Goal: Task Accomplishment & Management: Complete application form

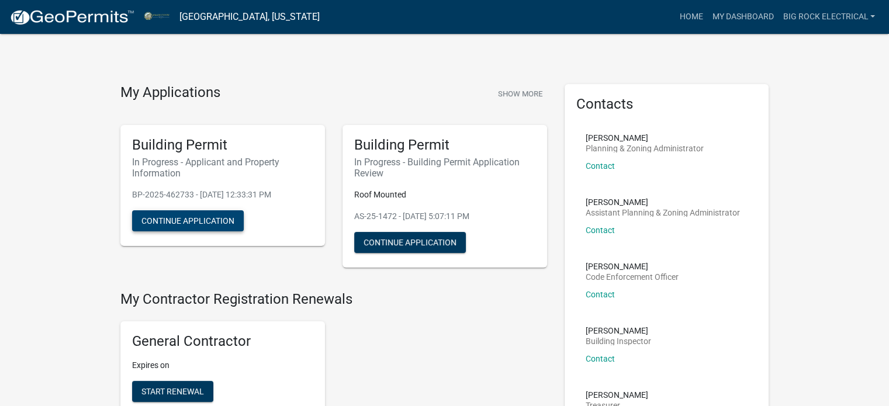
click at [178, 218] on button "Continue Application" at bounding box center [188, 220] width 112 height 21
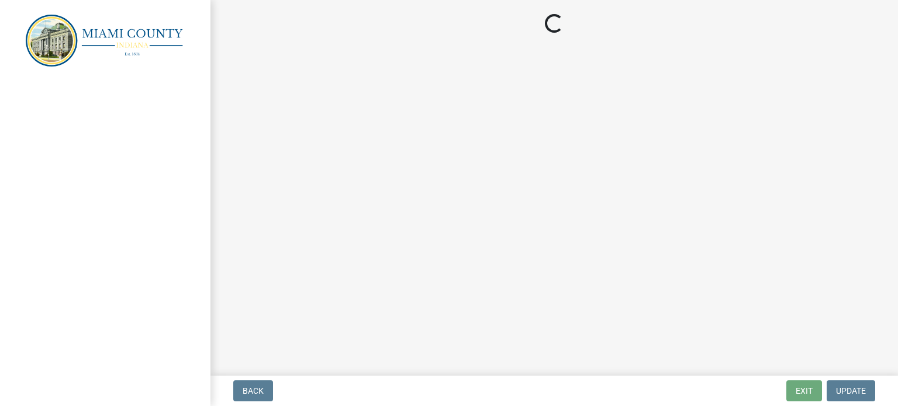
select select "6f5aa9ae-62ac-41bd-979a-9c71eae504cc"
select select "e2d1b1d7-ccc9-456b-9e96-e16306515997"
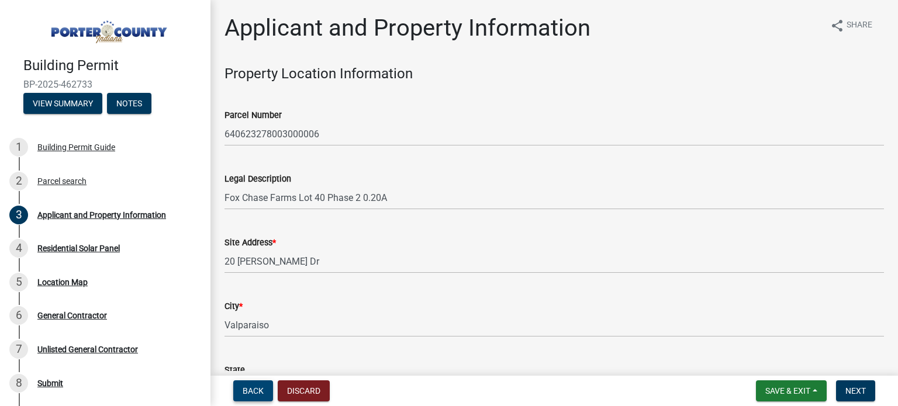
click at [236, 389] on button "Back" at bounding box center [253, 390] width 40 height 21
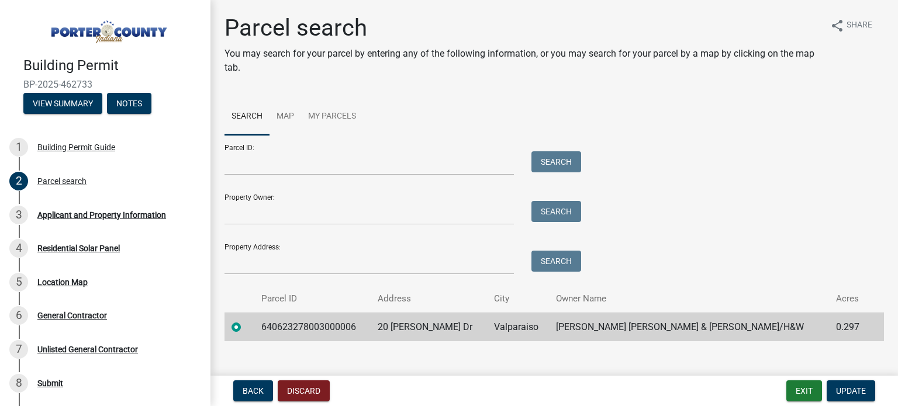
click at [89, 23] on img at bounding box center [107, 28] width 168 height 33
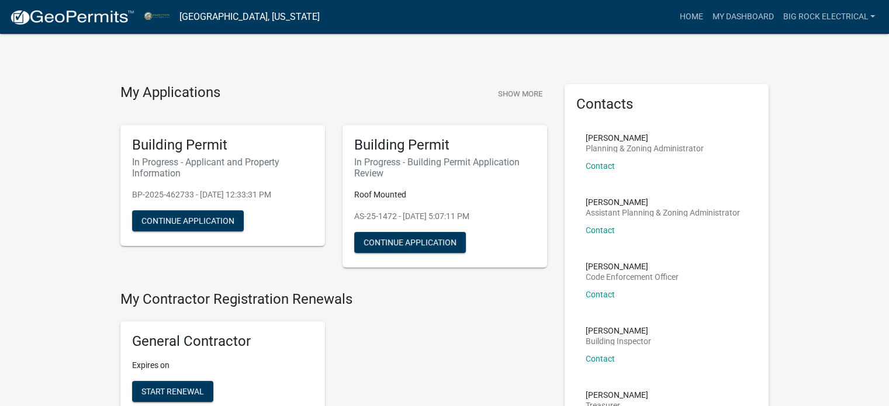
click at [89, 16] on img at bounding box center [71, 18] width 125 height 18
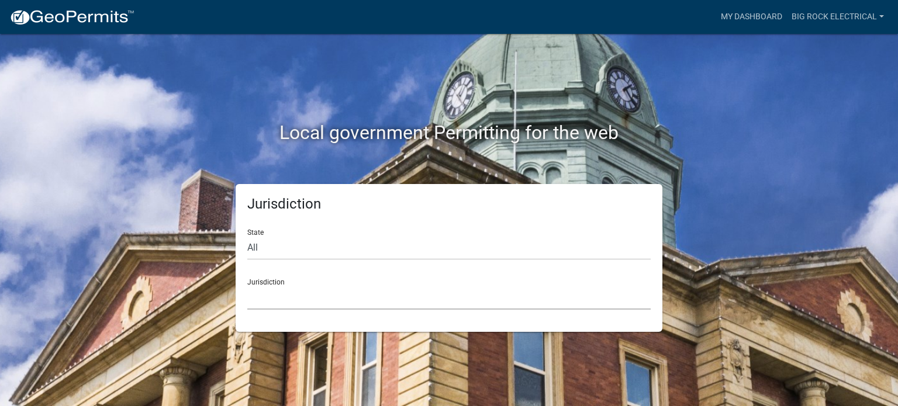
click at [325, 294] on select "Custer County, Colorado City of Bainbridge, Georgia Cook County, Georgia Crawfo…" at bounding box center [448, 298] width 403 height 24
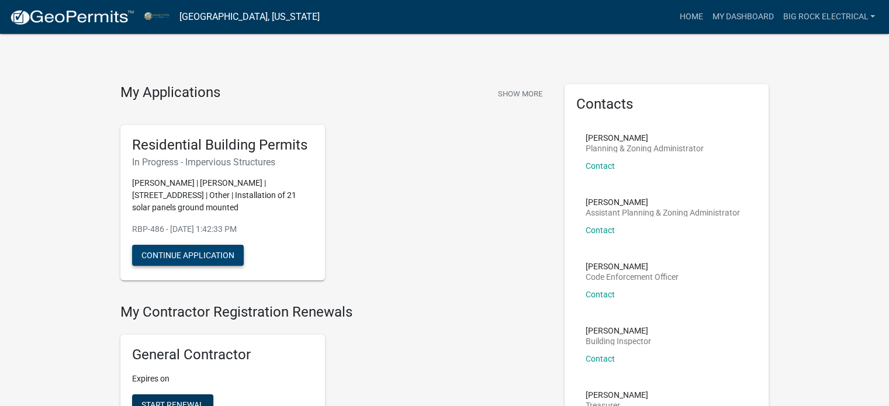
click at [176, 247] on button "Continue Application" at bounding box center [188, 255] width 112 height 21
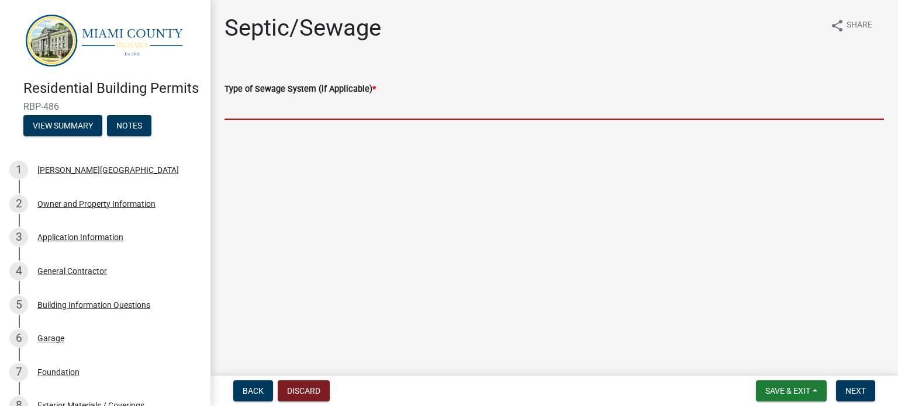
click at [365, 119] on input "Type of Sewage System (if Applicable) *" at bounding box center [553, 108] width 659 height 24
click at [363, 116] on input "Type of Sewage System (if Applicable) *" at bounding box center [553, 108] width 659 height 24
click at [377, 91] on div "Type of Sewage System (if Applicable) *" at bounding box center [553, 89] width 659 height 14
click at [375, 112] on input "Type of Sewage System (if Applicable) *" at bounding box center [553, 108] width 659 height 24
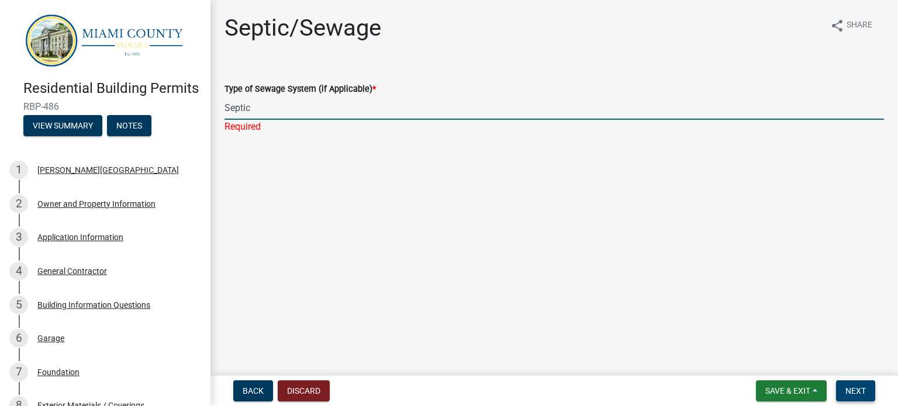
type input "Septic"
click at [860, 392] on span "Next" at bounding box center [855, 390] width 20 height 9
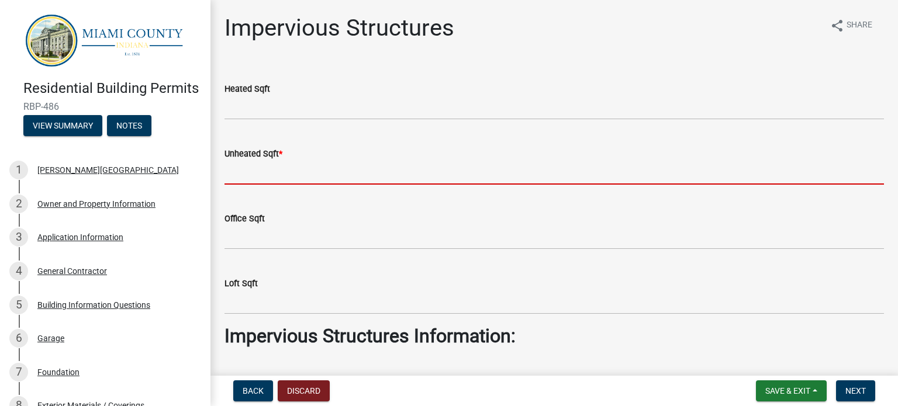
click at [288, 167] on input "text" at bounding box center [553, 173] width 659 height 24
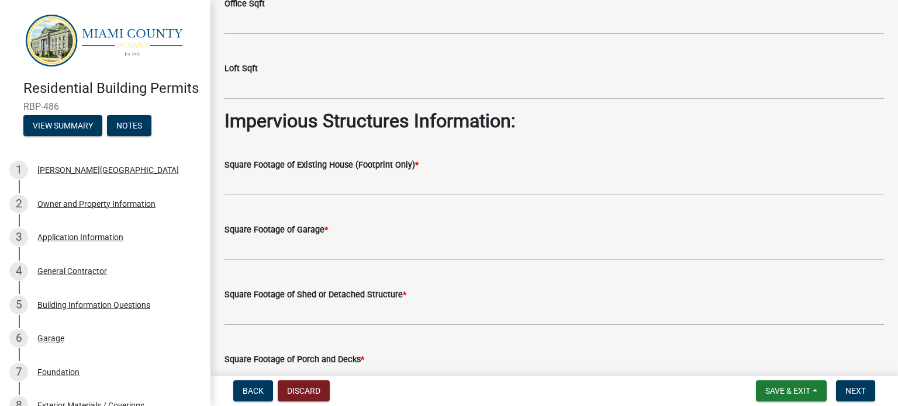
scroll to position [219, 0]
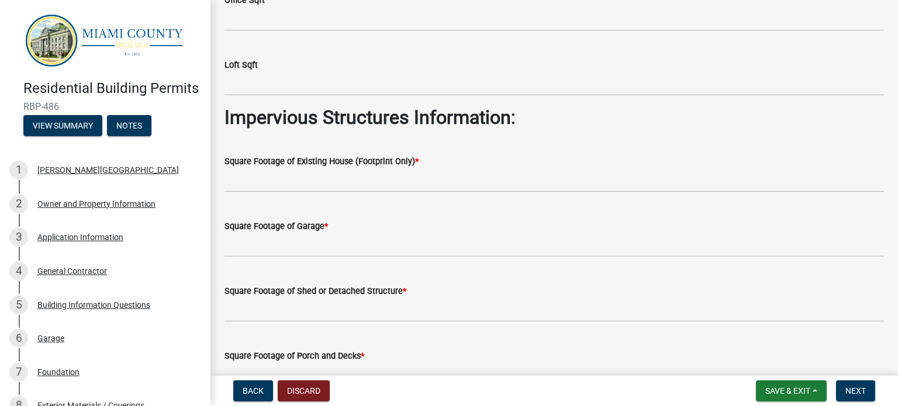
type input "1348"
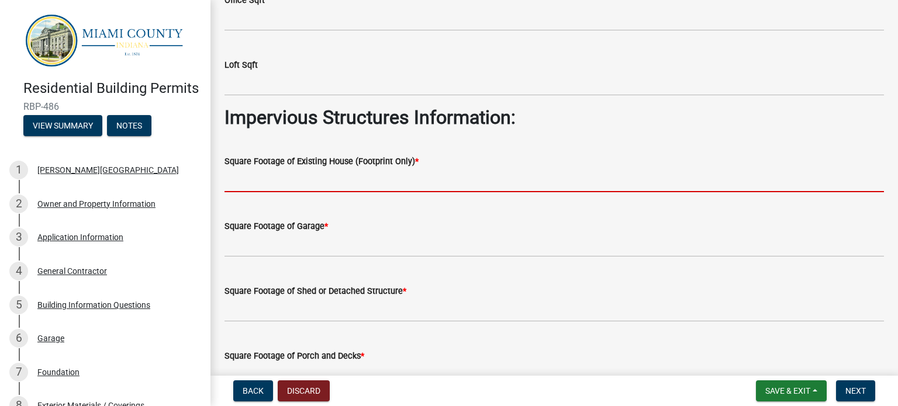
click at [360, 177] on input "text" at bounding box center [553, 180] width 659 height 24
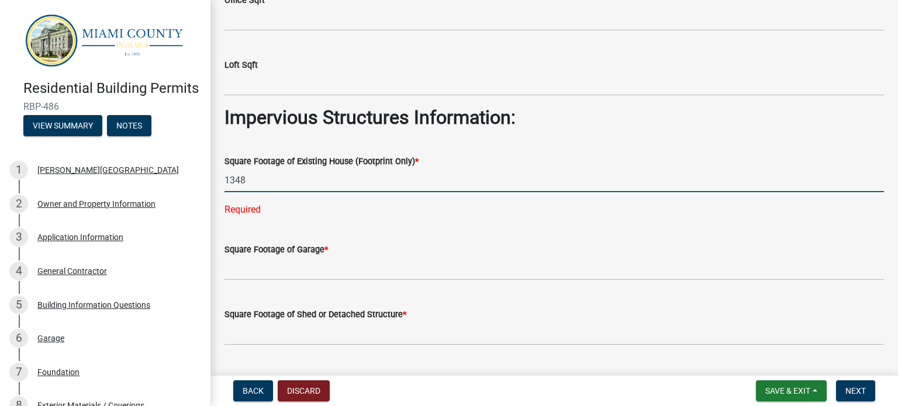
type input "1348"
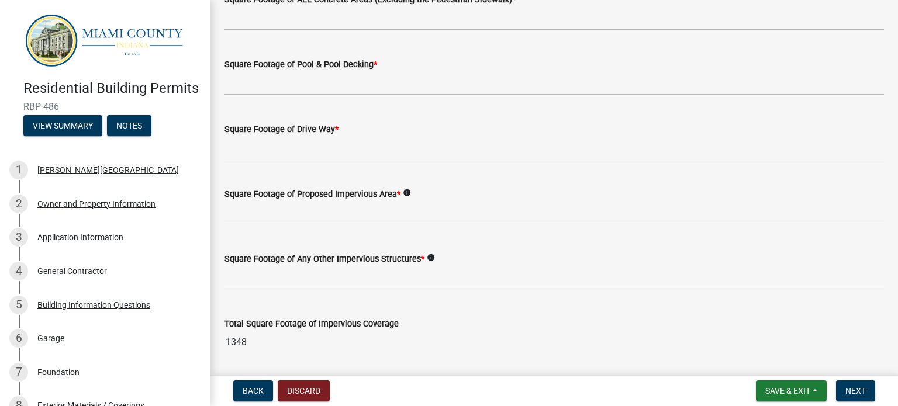
scroll to position [687, 0]
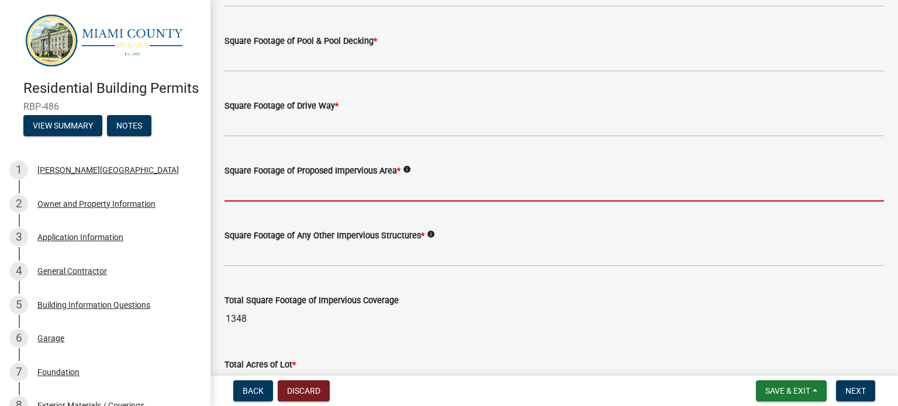
click at [315, 189] on input "text" at bounding box center [553, 190] width 659 height 24
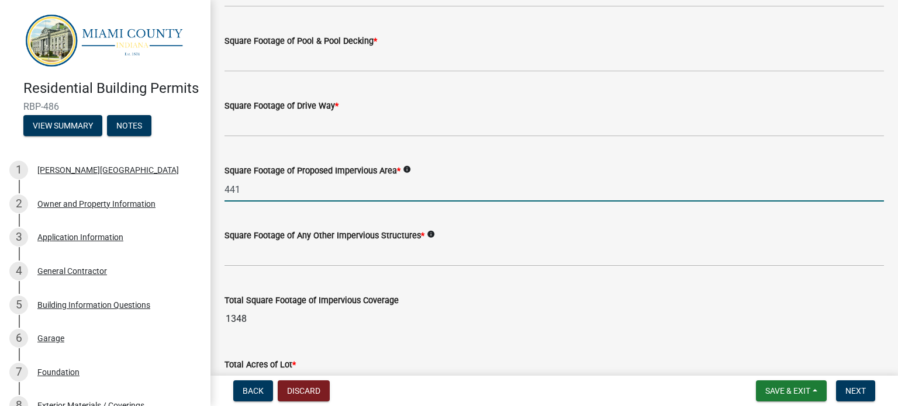
type input "441"
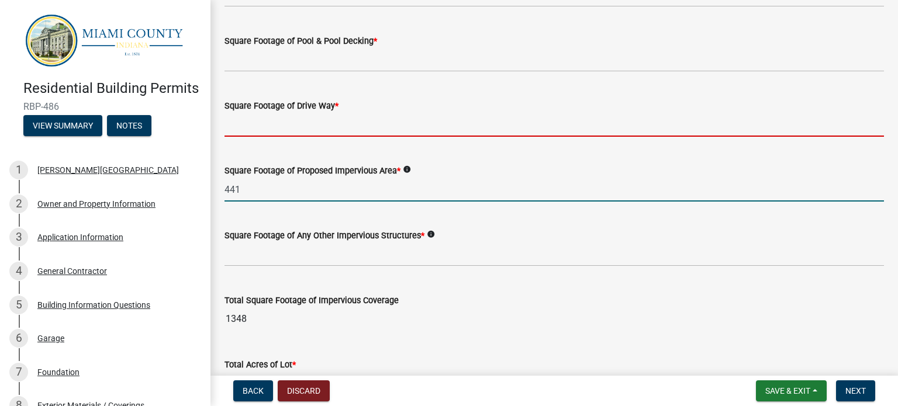
click at [335, 121] on input "text" at bounding box center [553, 125] width 659 height 24
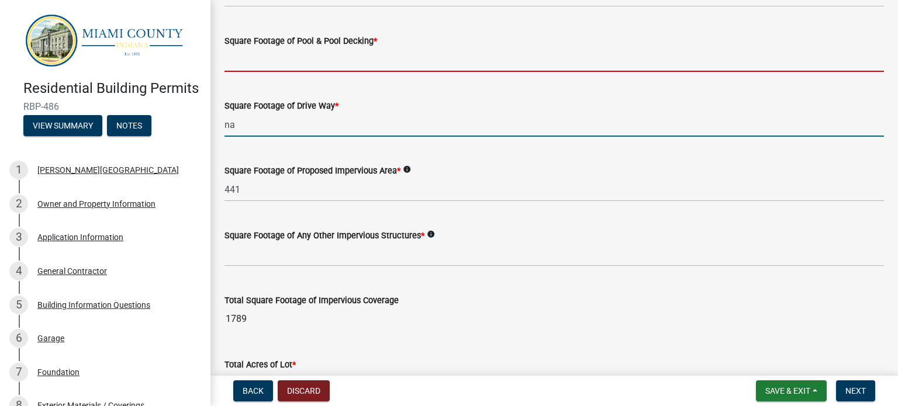
type input "0"
click at [296, 68] on input "text" at bounding box center [553, 60] width 659 height 24
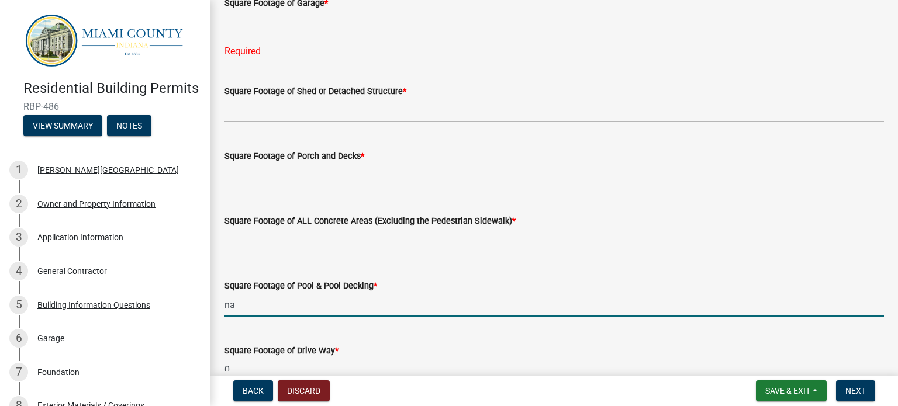
scroll to position [441, 0]
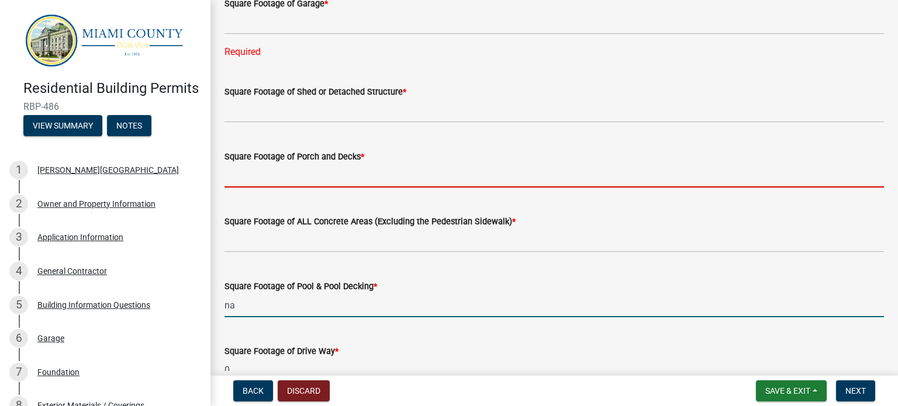
type input "0"
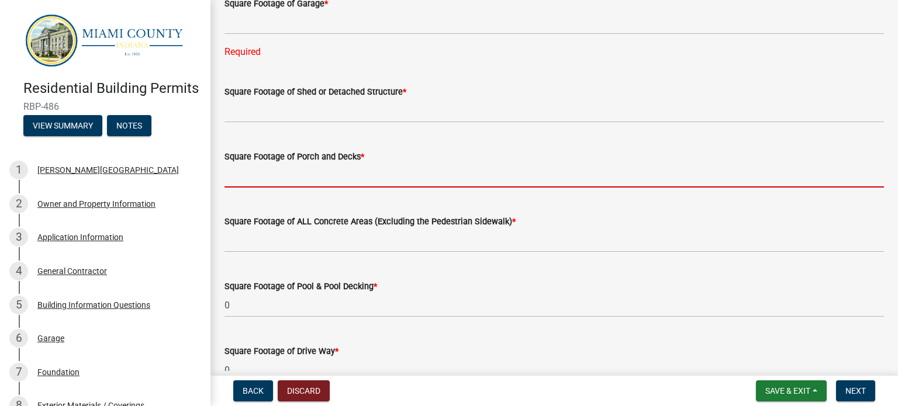
click at [313, 176] on input "text" at bounding box center [553, 176] width 659 height 24
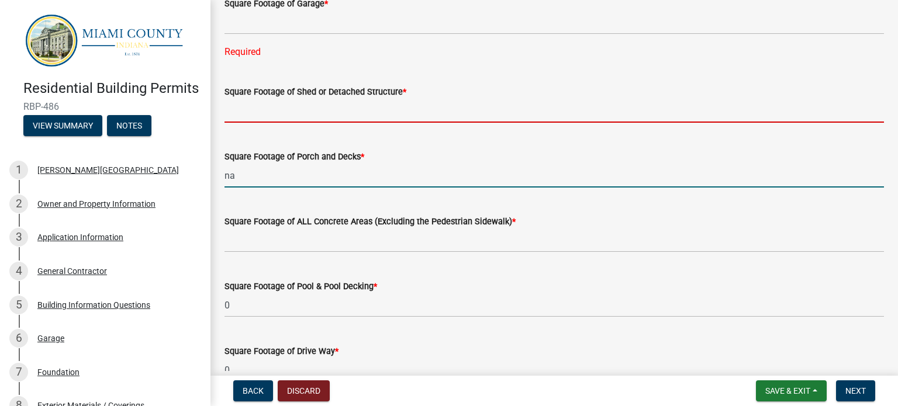
type input "0"
click at [316, 103] on input "text" at bounding box center [553, 111] width 659 height 24
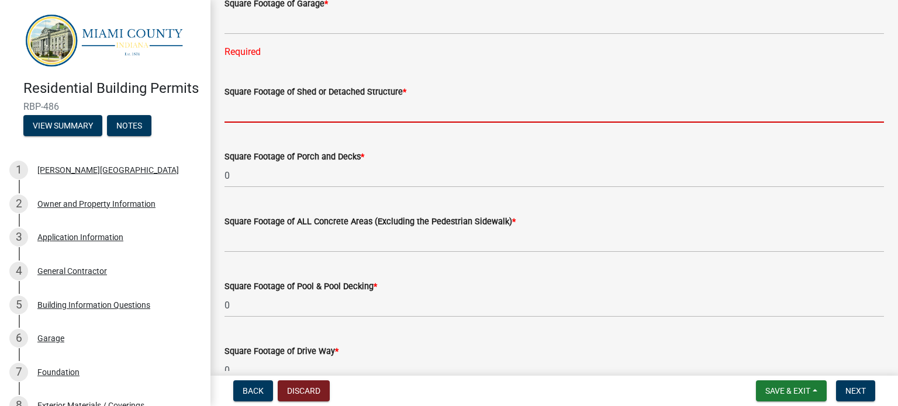
type input "a"
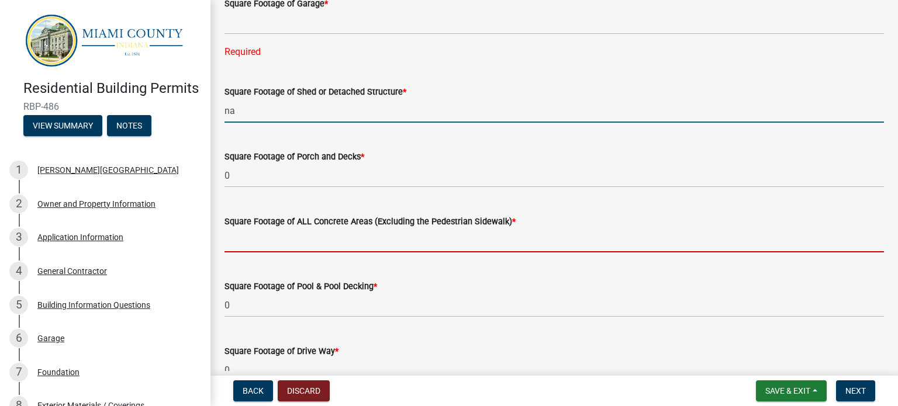
type input "0"
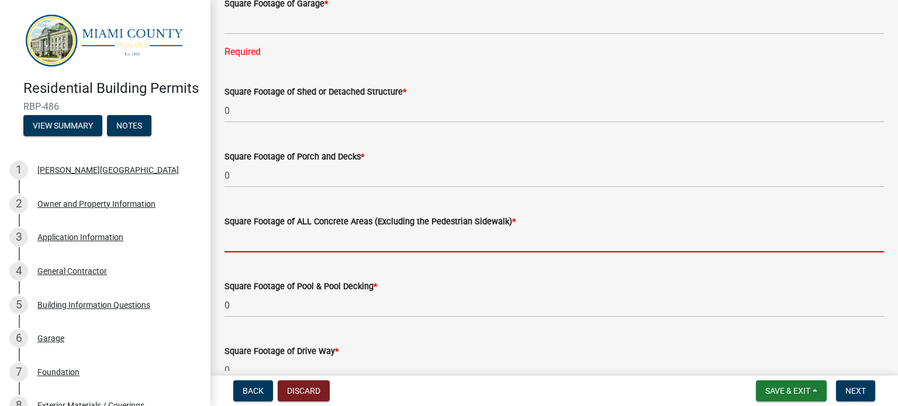
click at [313, 231] on input "text" at bounding box center [553, 240] width 659 height 24
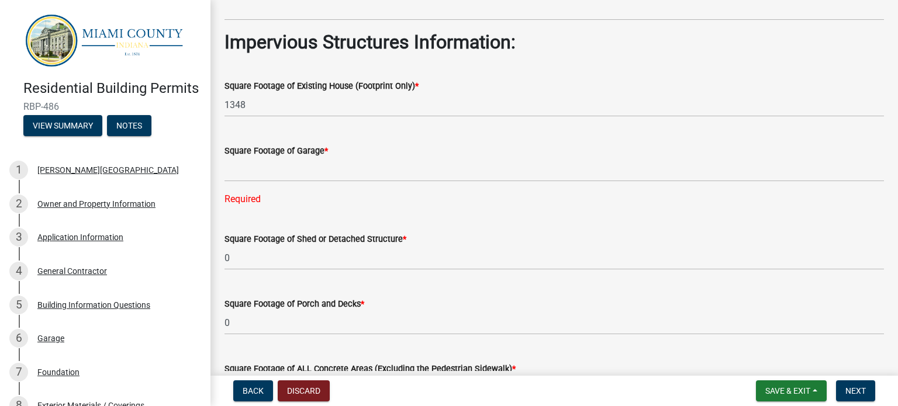
scroll to position [284, 0]
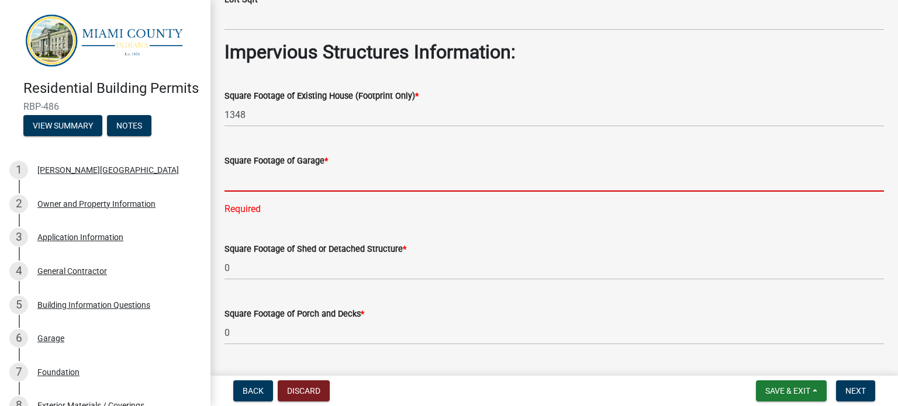
type input "0"
click at [296, 179] on input "text" at bounding box center [553, 180] width 659 height 24
type input "a"
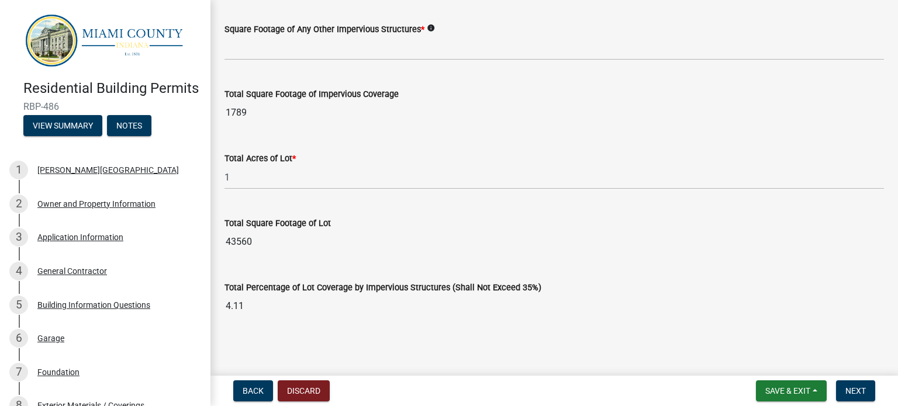
scroll to position [895, 0]
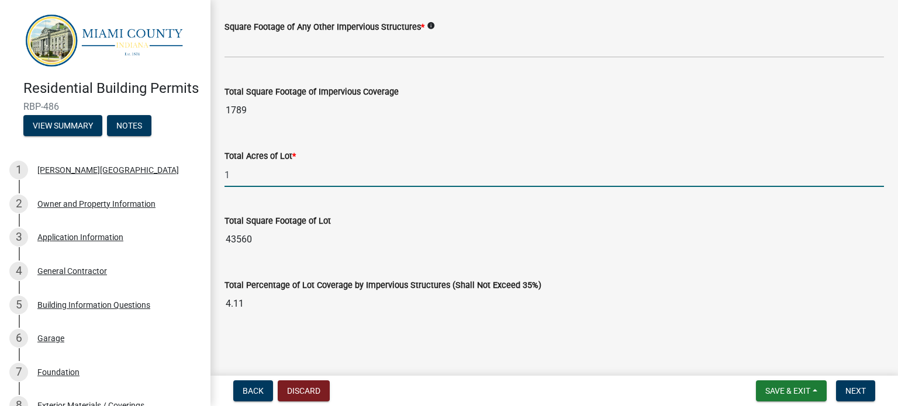
type input "0"
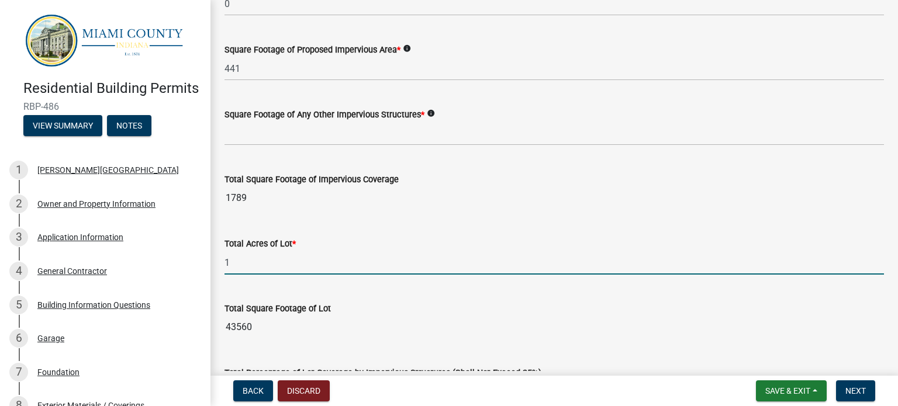
click at [416, 237] on form "Total Acres of Lot * 1" at bounding box center [553, 256] width 659 height 38
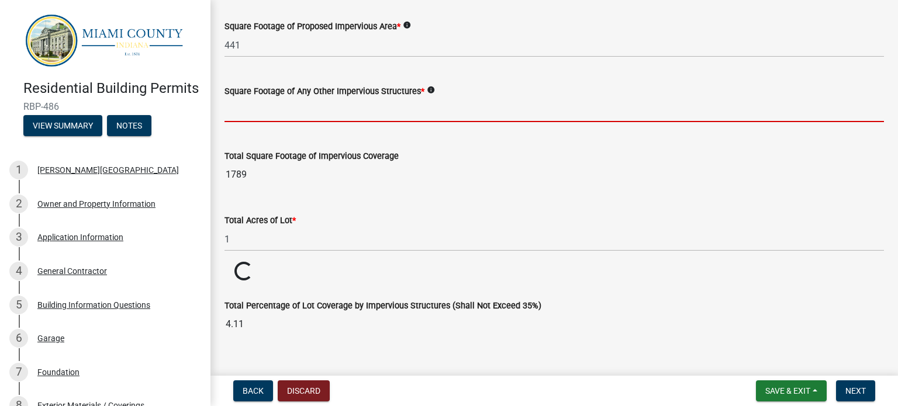
click at [467, 114] on input "text" at bounding box center [553, 110] width 659 height 24
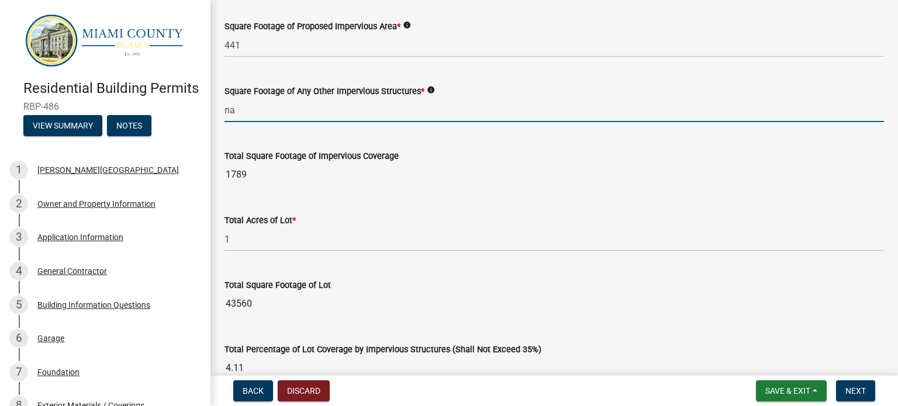
type input "0"
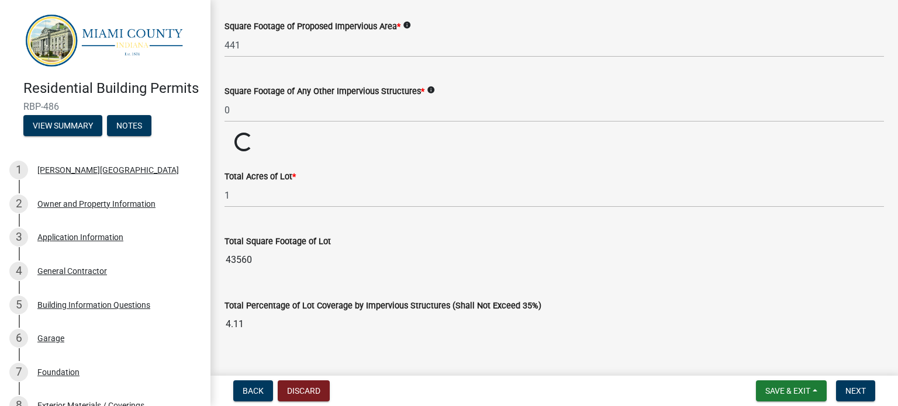
click at [366, 141] on wm-data-entity-input "Total Square Footage of Impervious Coverage Loading... Loading..." at bounding box center [553, 143] width 659 height 20
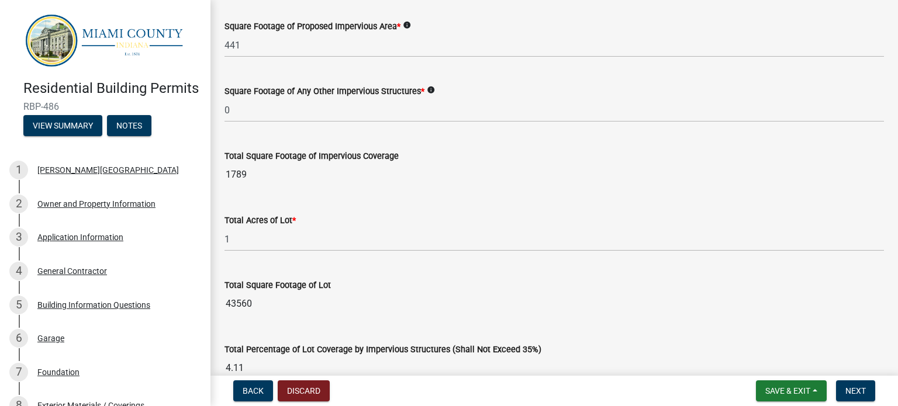
click at [288, 179] on input "1789" at bounding box center [553, 174] width 659 height 23
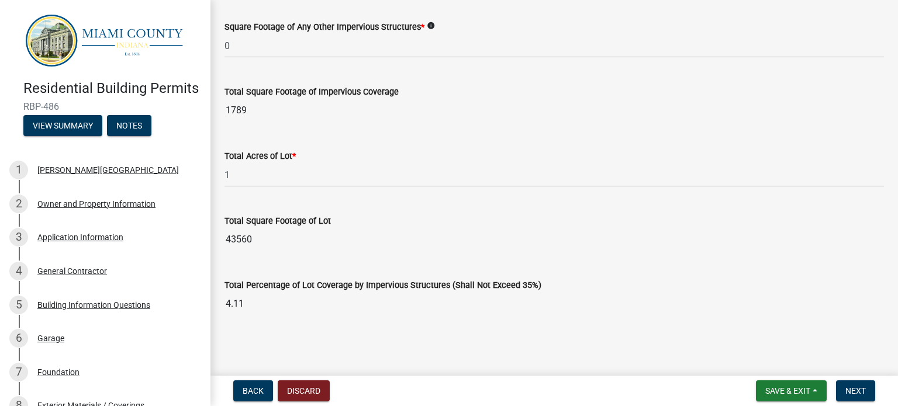
scroll to position [839, 0]
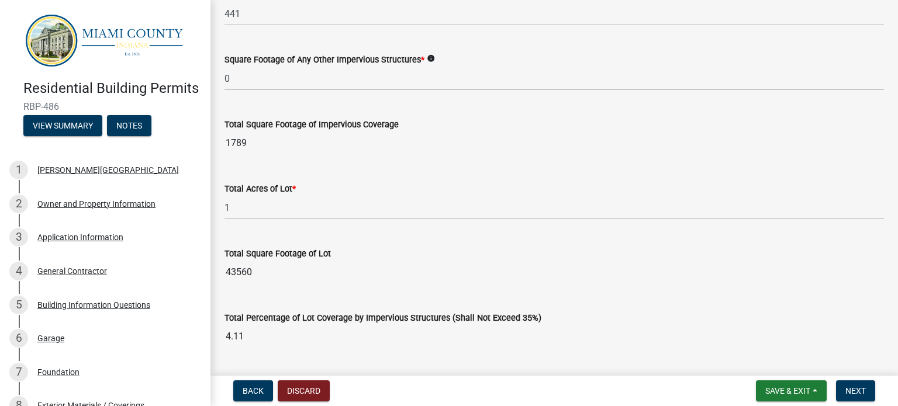
click at [877, 399] on form "Save & Exit Save Save & Exit Next" at bounding box center [815, 390] width 129 height 21
click at [860, 385] on button "Next" at bounding box center [855, 390] width 39 height 21
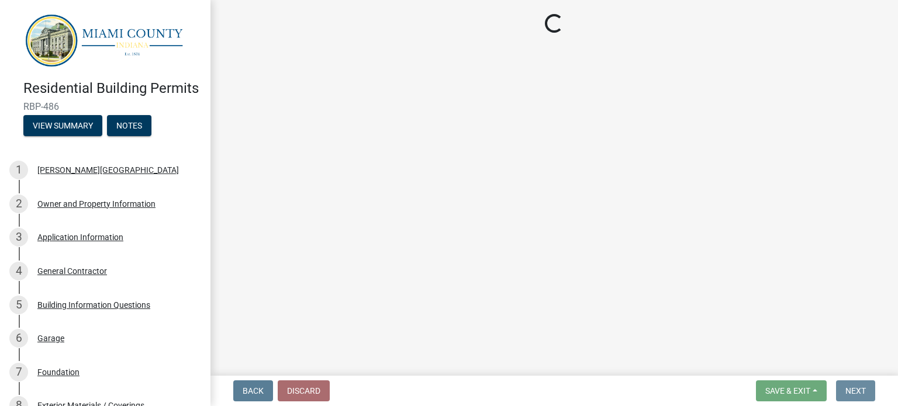
scroll to position [0, 0]
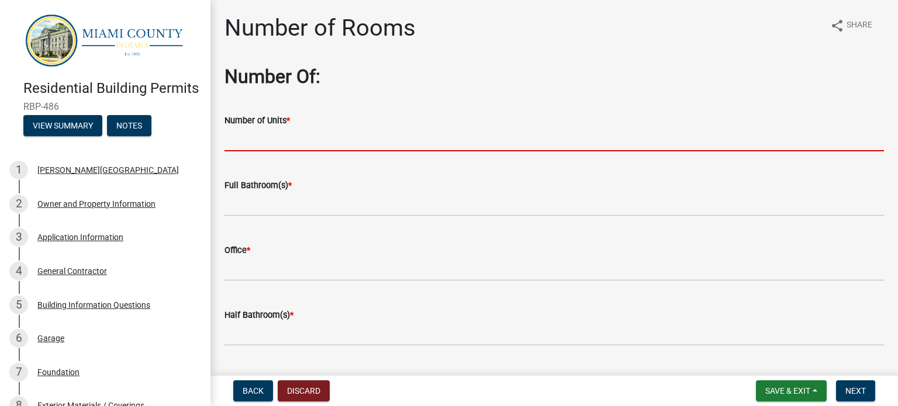
click at [379, 140] on input "text" at bounding box center [553, 139] width 659 height 24
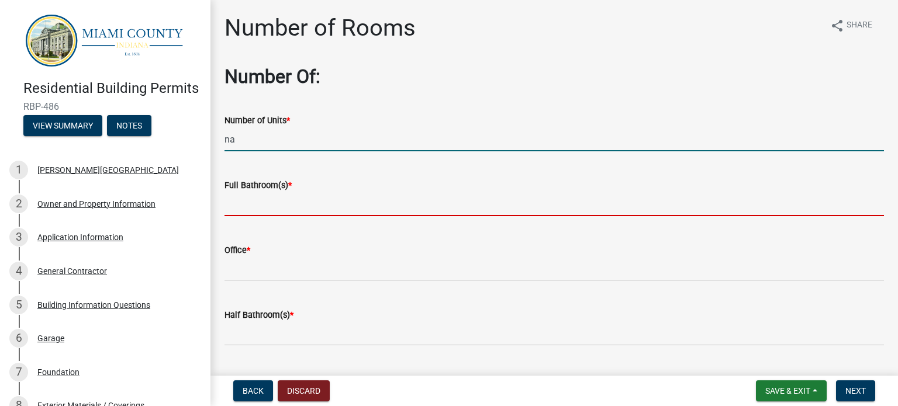
type input "0"
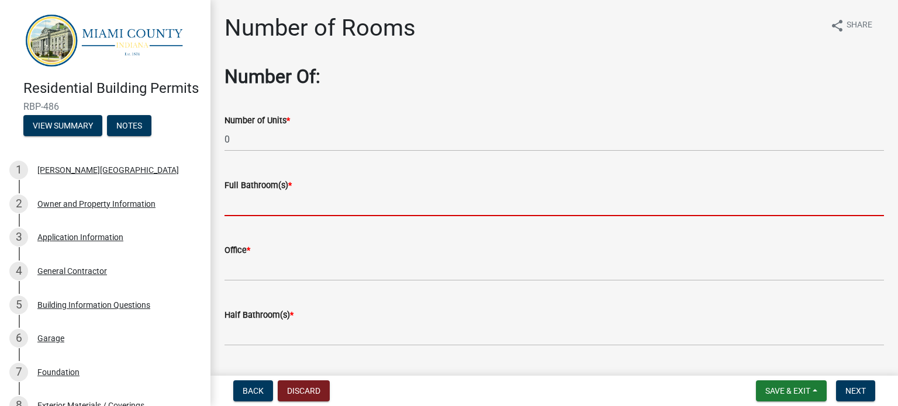
click at [316, 200] on input "text" at bounding box center [553, 204] width 659 height 24
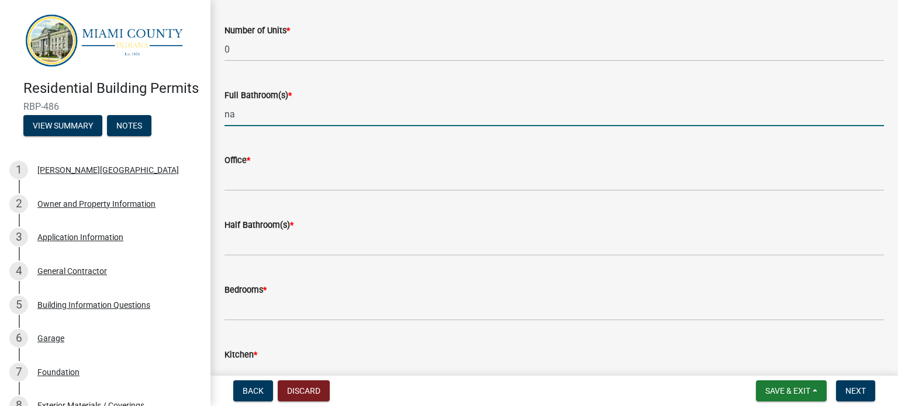
scroll to position [91, 0]
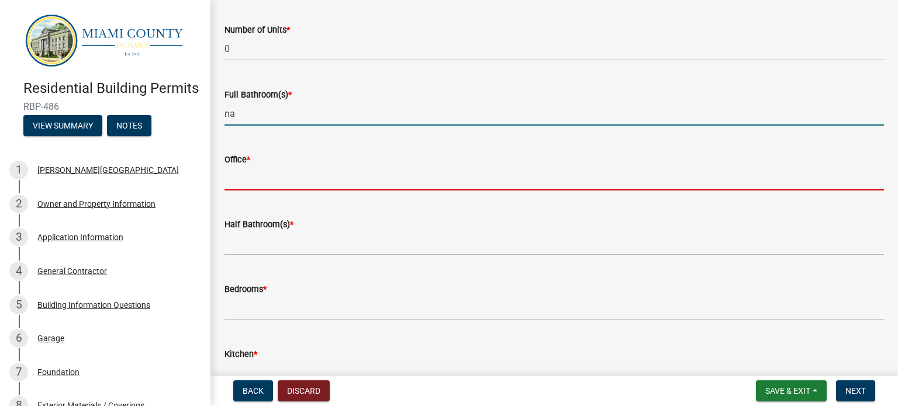
type input "0"
click at [297, 190] on input "text" at bounding box center [553, 179] width 659 height 24
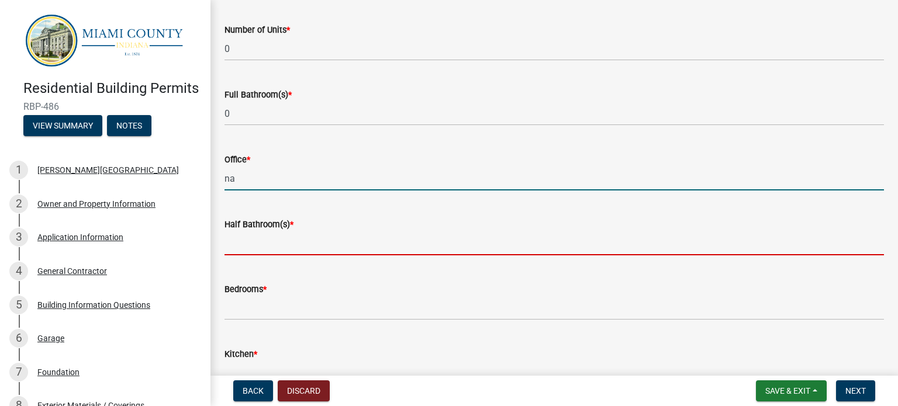
type input "0"
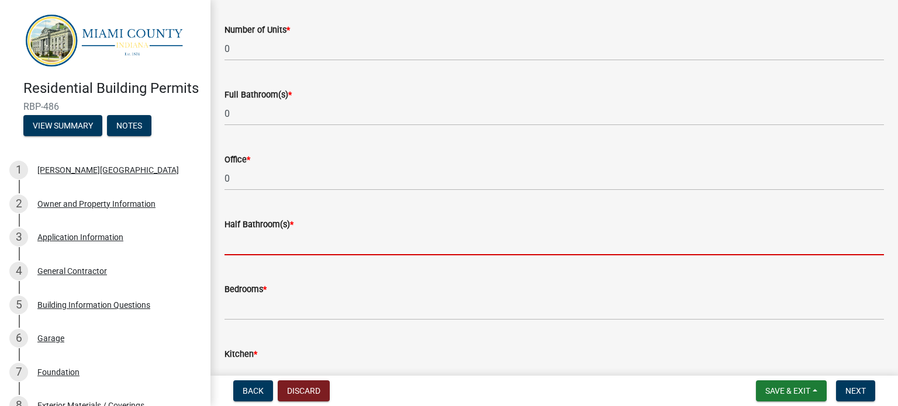
click at [300, 240] on input "text" at bounding box center [553, 243] width 659 height 24
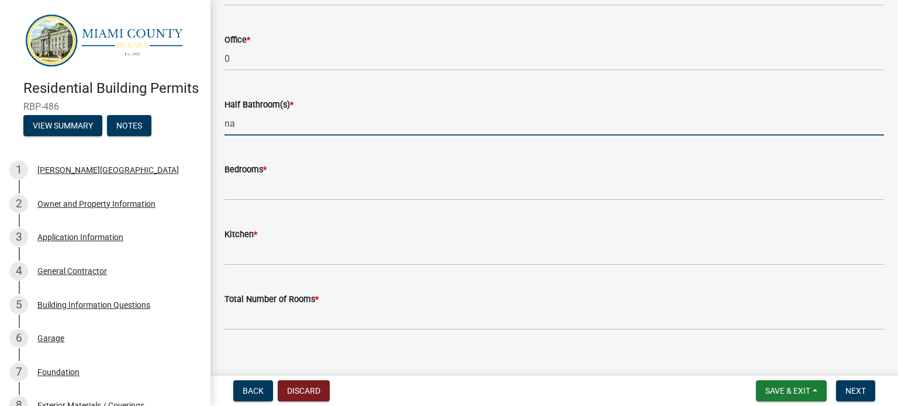
scroll to position [226, 0]
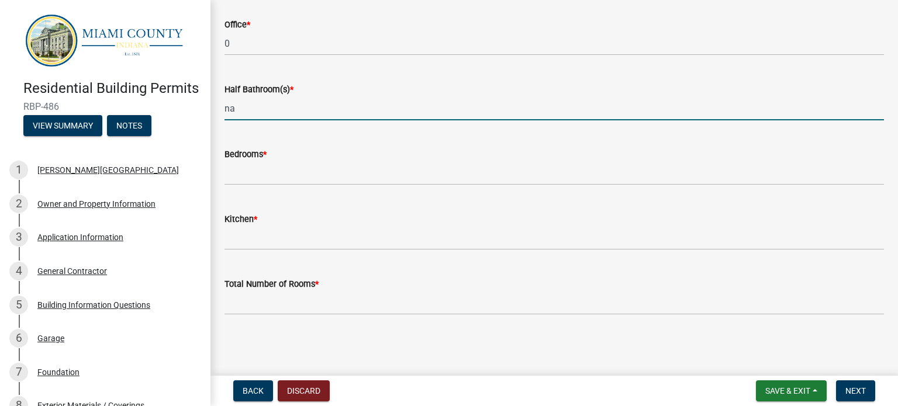
type input "0"
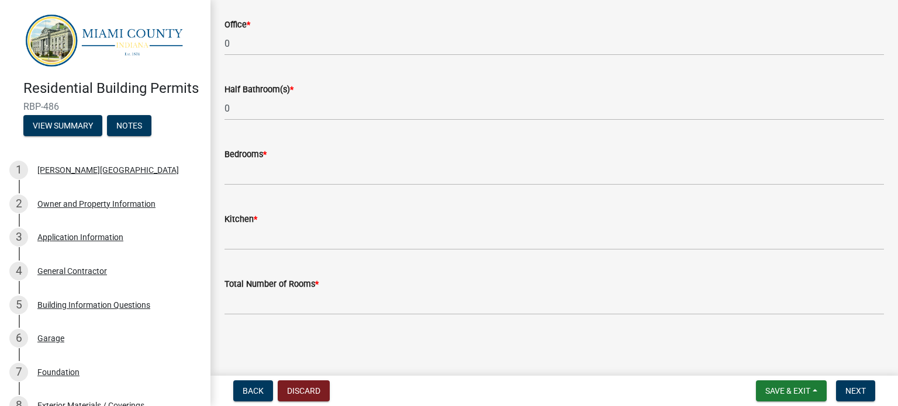
click at [289, 195] on wm-data-entity-input "Bedrooms *" at bounding box center [553, 163] width 659 height 65
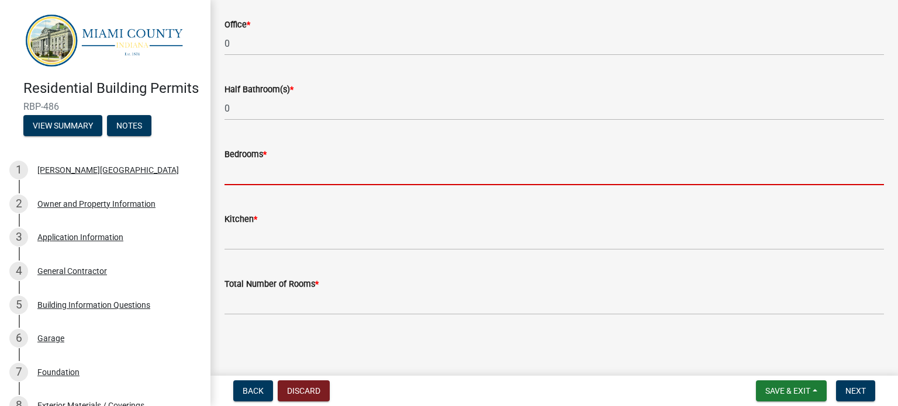
click at [311, 165] on input "text" at bounding box center [553, 173] width 659 height 24
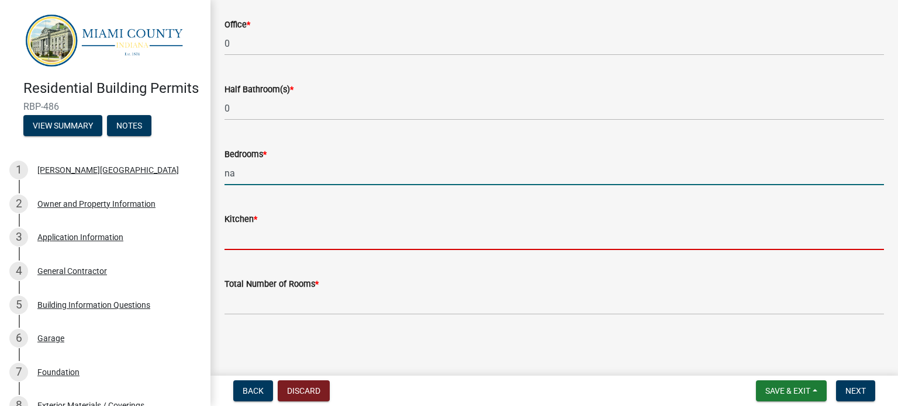
type input "0"
click at [290, 233] on input "text" at bounding box center [553, 238] width 659 height 24
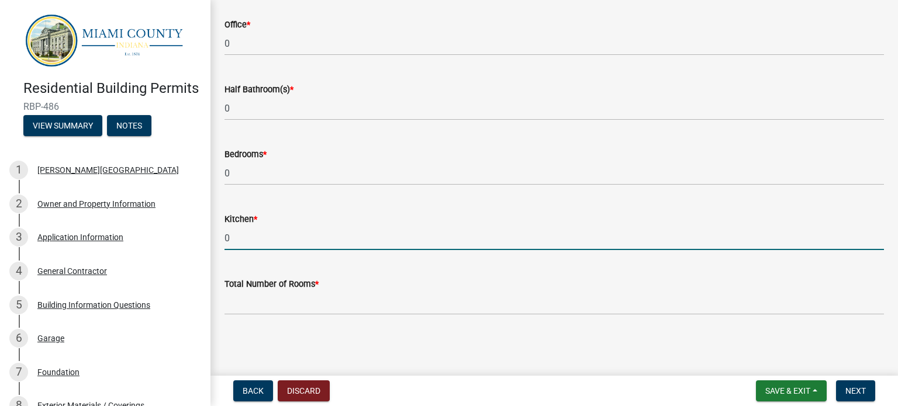
type input "0"
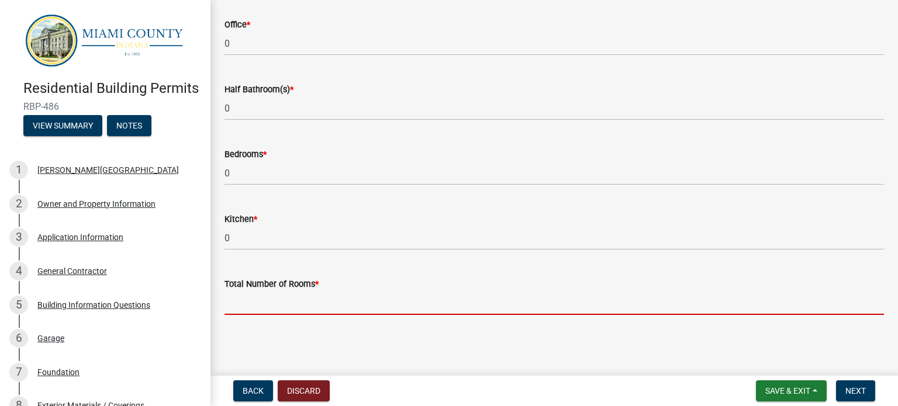
click at [292, 294] on input "text" at bounding box center [553, 303] width 659 height 24
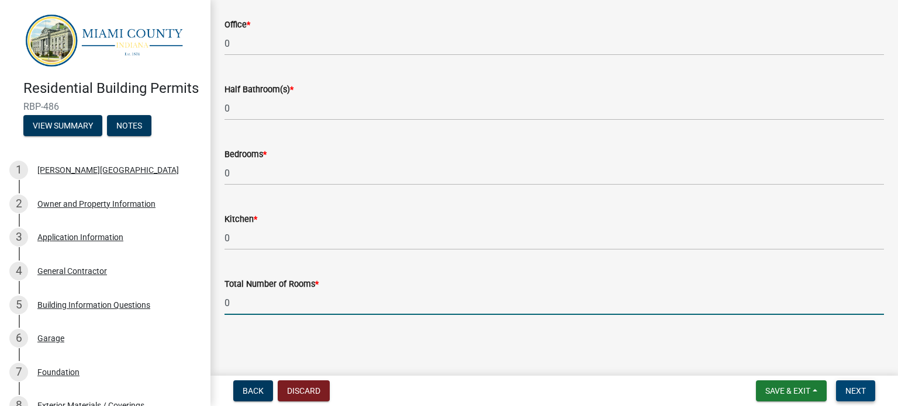
type input "0"
click at [851, 386] on span "Next" at bounding box center [855, 390] width 20 height 9
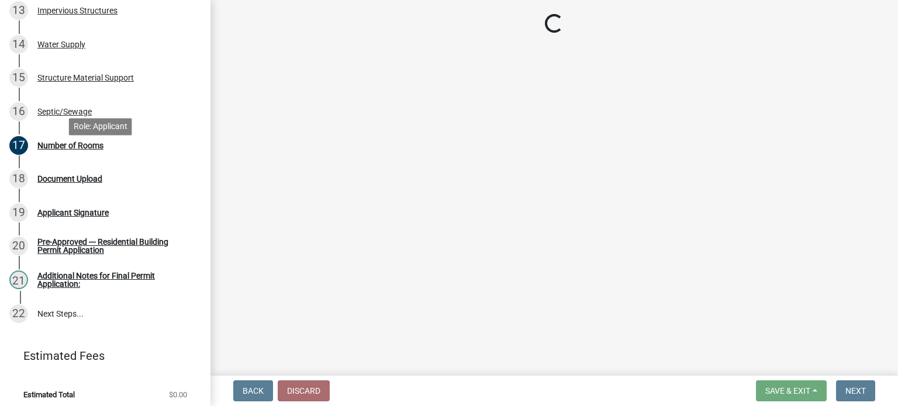
scroll to position [584, 0]
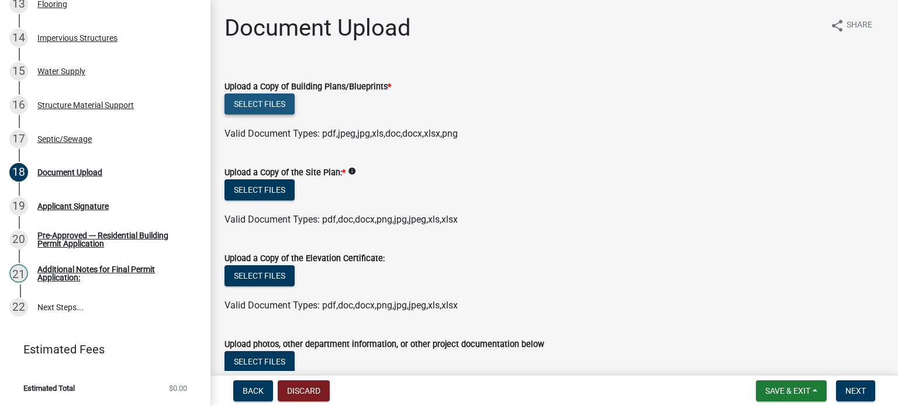
click at [254, 105] on button "Select files" at bounding box center [259, 103] width 70 height 21
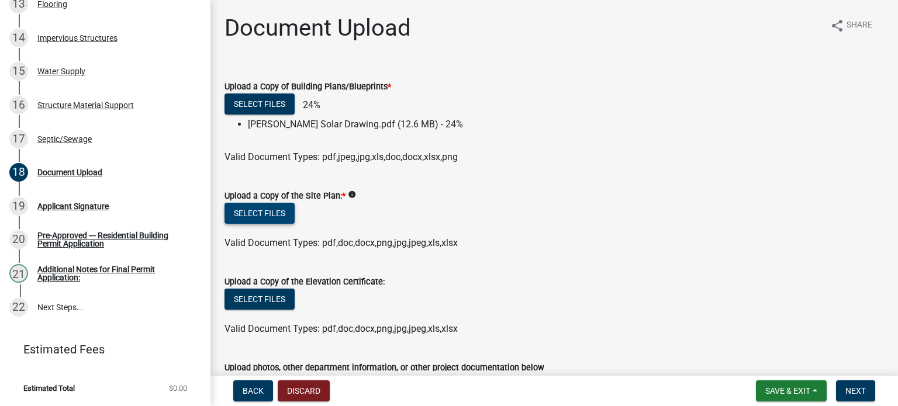
click at [271, 209] on button "Select files" at bounding box center [259, 213] width 70 height 21
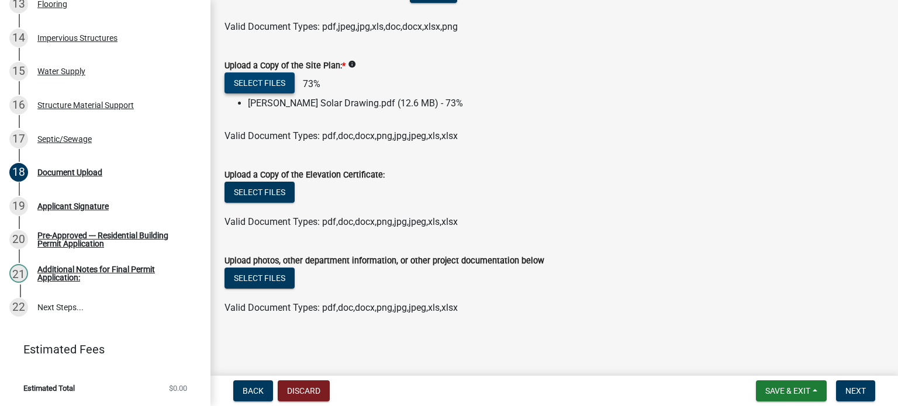
scroll to position [0, 0]
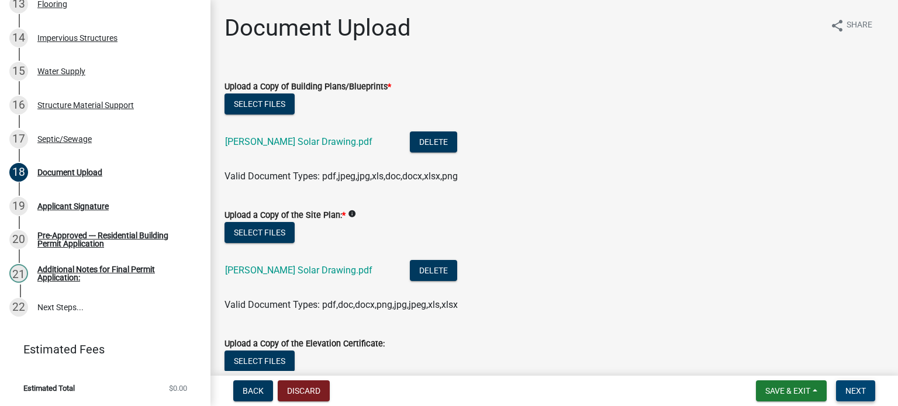
click at [851, 383] on button "Next" at bounding box center [855, 390] width 39 height 21
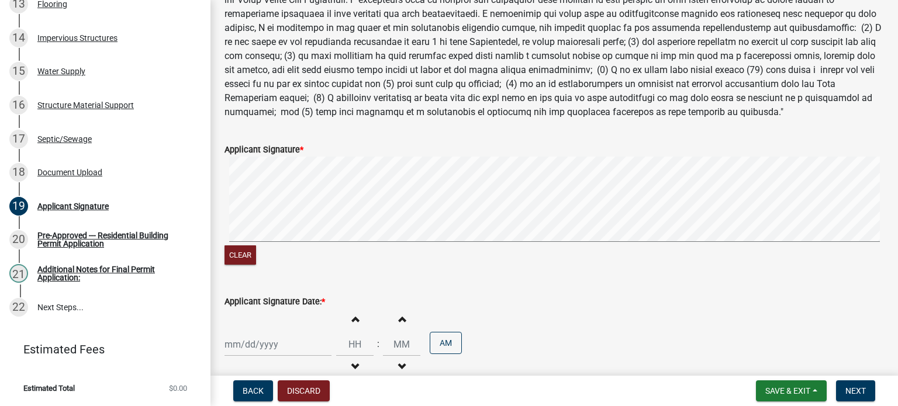
scroll to position [202, 0]
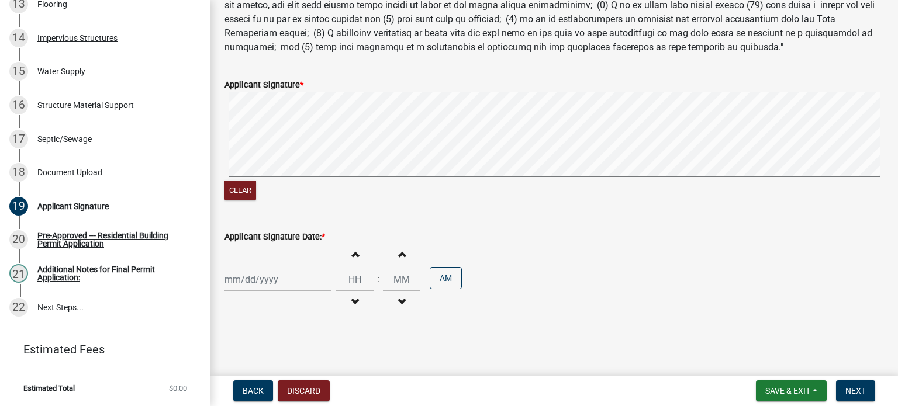
click at [275, 280] on div at bounding box center [277, 280] width 107 height 24
select select "8"
select select "2025"
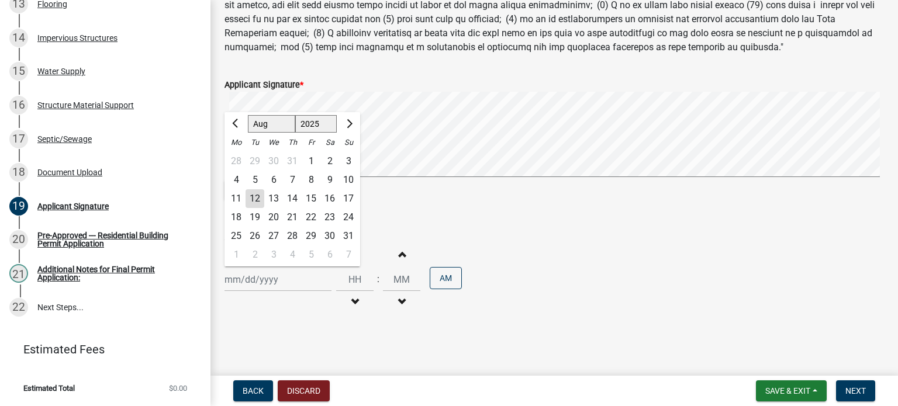
click at [253, 196] on div "12" at bounding box center [254, 198] width 19 height 19
type input "08/12/2025"
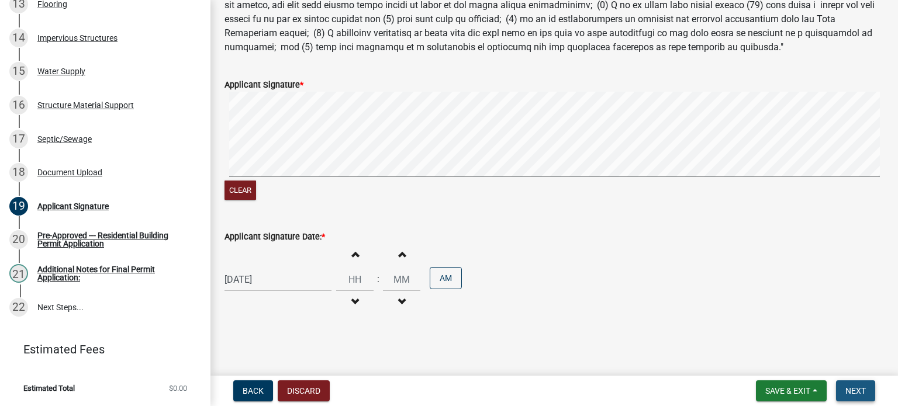
click at [846, 387] on span "Next" at bounding box center [855, 390] width 20 height 9
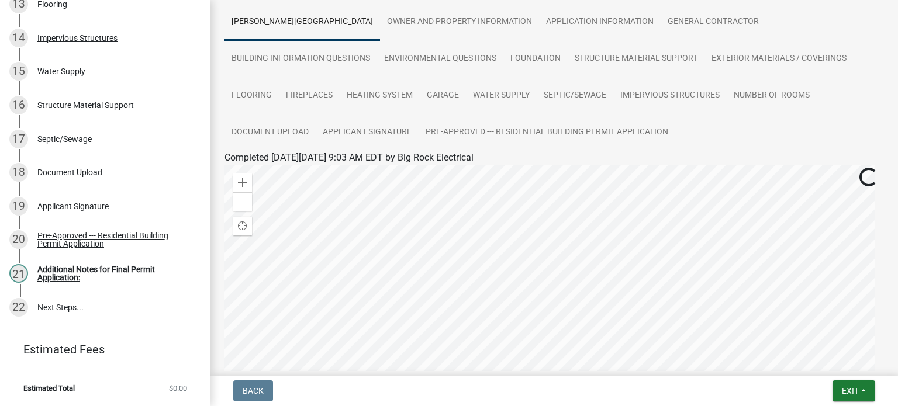
scroll to position [0, 0]
